Goal: Complete application form

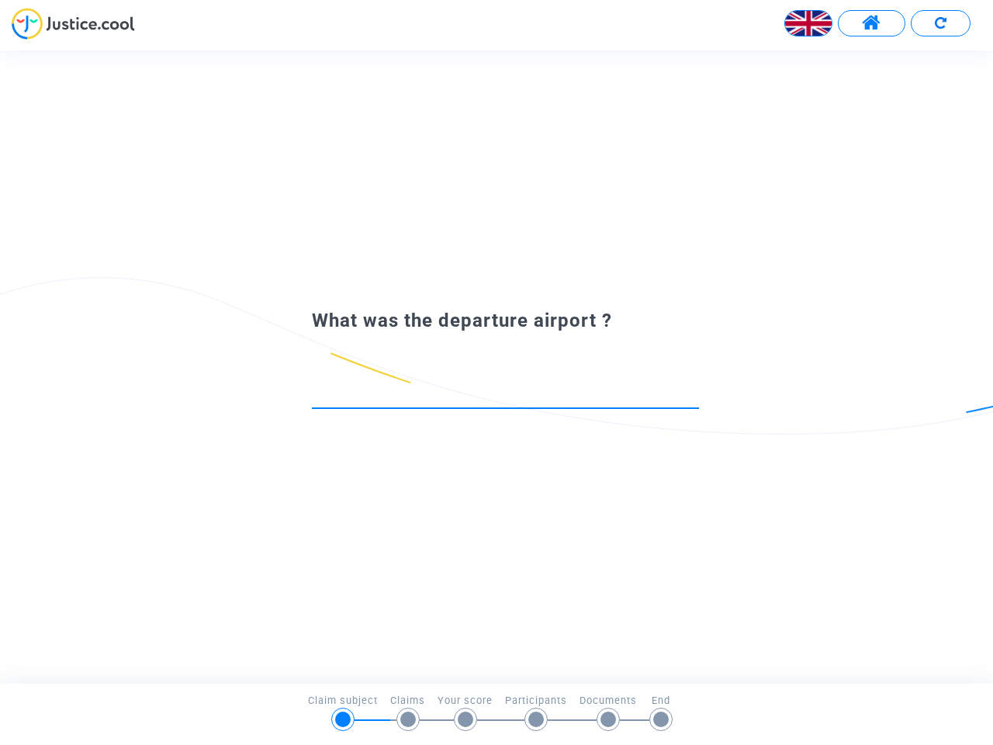
click at [496, 44] on div "Français" at bounding box center [496, 29] width 993 height 43
click at [808, 23] on img at bounding box center [808, 23] width 47 height 47
click at [871, 23] on span at bounding box center [871, 23] width 19 height 20
click at [940, 23] on div at bounding box center [496, 29] width 993 height 43
click at [496, 366] on div at bounding box center [496, 380] width 447 height 92
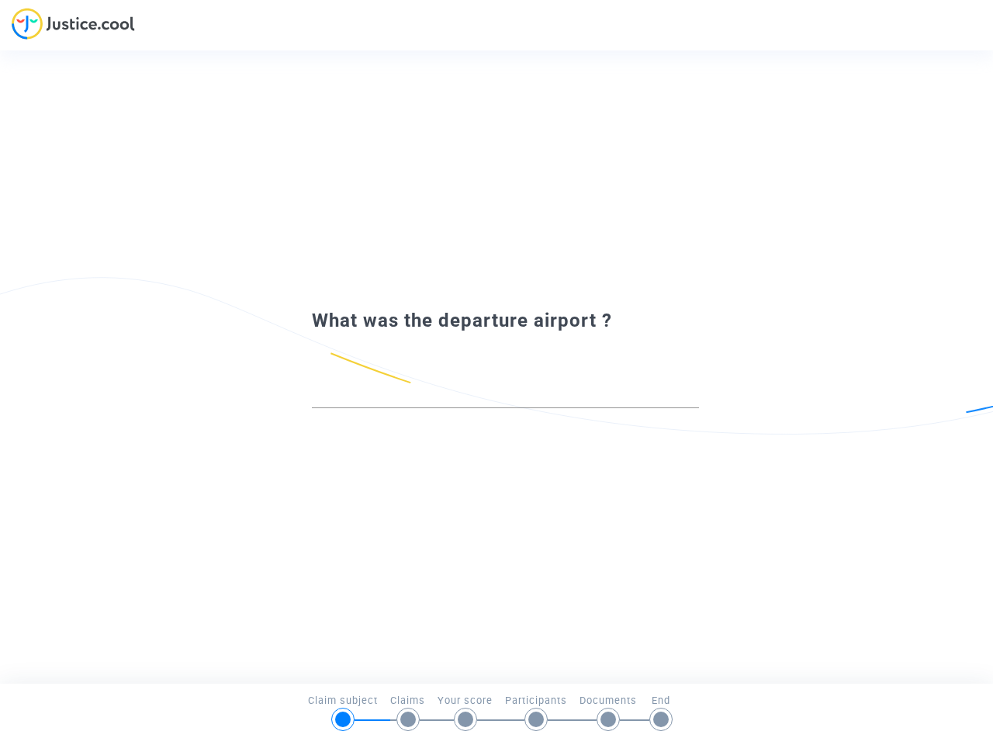
click at [505, 388] on input at bounding box center [505, 394] width 387 height 16
